Goal: Navigation & Orientation: Find specific page/section

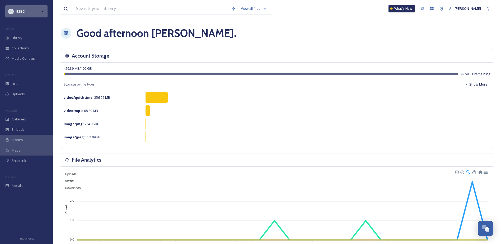
click at [27, 14] on div "ESBC" at bounding box center [26, 11] width 42 height 12
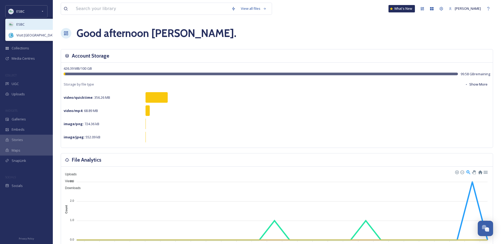
click at [25, 23] on div "ESBC" at bounding box center [33, 24] width 54 height 11
click at [15, 38] on span "Library" at bounding box center [17, 37] width 11 height 5
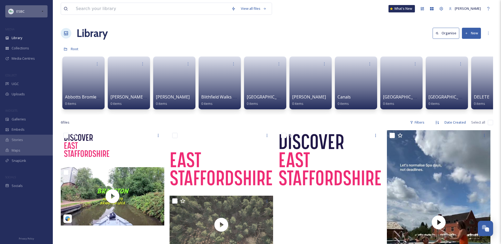
click at [12, 11] on img at bounding box center [10, 11] width 5 height 5
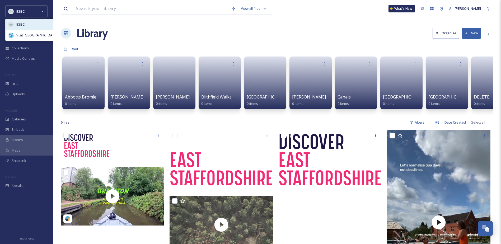
click at [11, 24] on img at bounding box center [10, 24] width 5 height 5
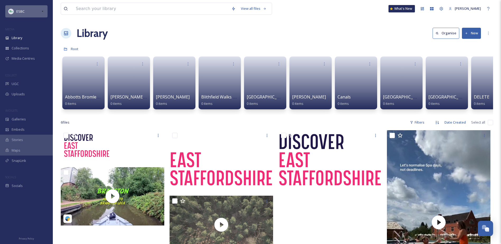
click at [40, 11] on div "ESBC" at bounding box center [26, 11] width 42 height 12
click at [441, 10] on icon at bounding box center [441, 9] width 4 height 4
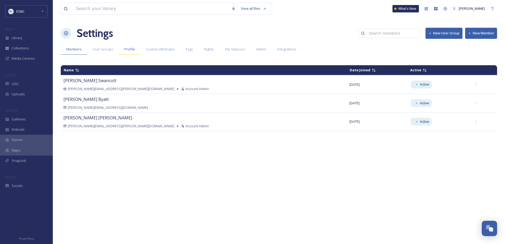
click at [130, 49] on span "Profile" at bounding box center [129, 49] width 11 height 5
